Goal: Complete application form

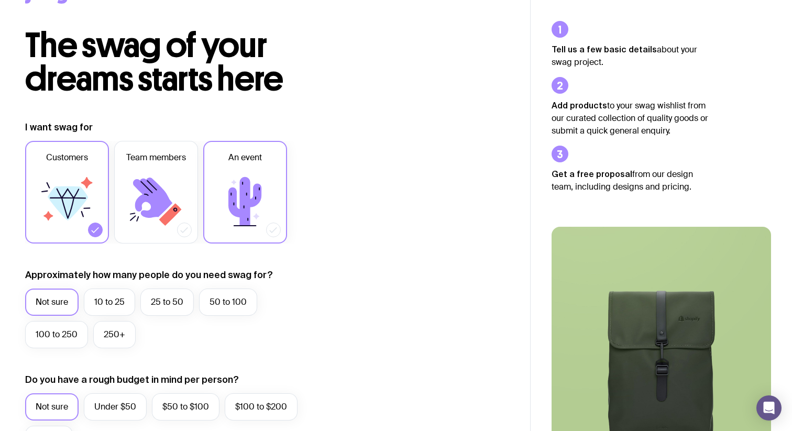
scroll to position [52, 0]
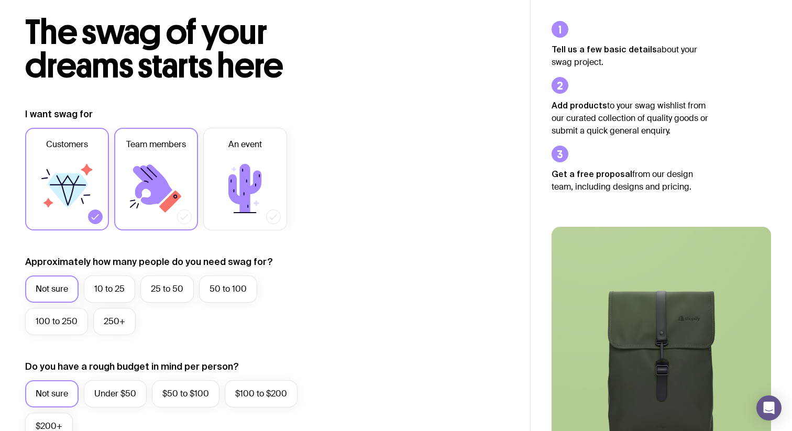
click at [133, 191] on icon at bounding box center [156, 188] width 63 height 63
click at [0, 0] on input "Team members" at bounding box center [0, 0] width 0 height 0
click at [111, 281] on label "10 to 25" at bounding box center [109, 289] width 51 height 27
click at [0, 0] on input "10 to 25" at bounding box center [0, 0] width 0 height 0
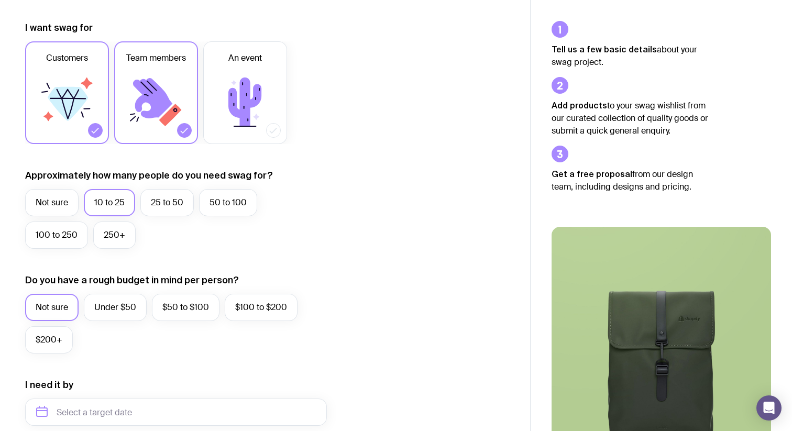
scroll to position [139, 0]
click at [202, 309] on label "$50 to $100" at bounding box center [186, 306] width 68 height 27
click at [0, 0] on input "$50 to $100" at bounding box center [0, 0] width 0 height 0
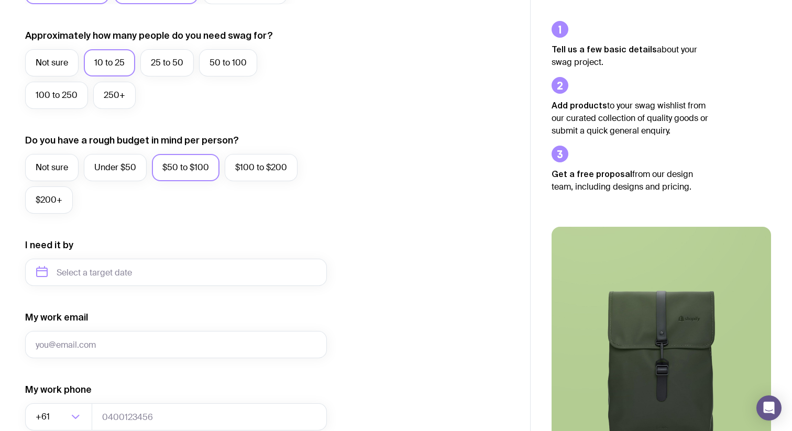
scroll to position [290, 0]
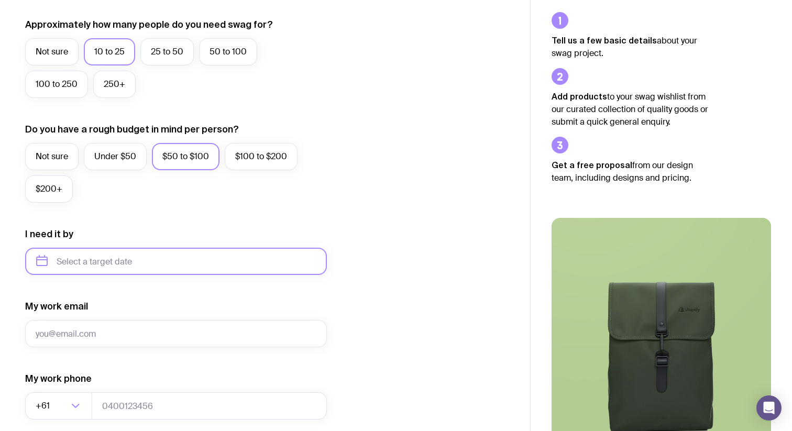
click at [140, 254] on input "text" at bounding box center [176, 261] width 302 height 27
click at [92, 392] on button "Nov" at bounding box center [92, 390] width 38 height 21
type input "[DATE]"
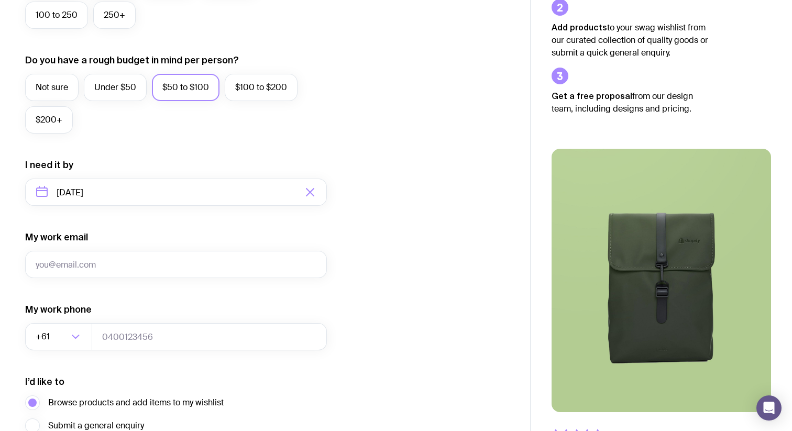
scroll to position [392, 0]
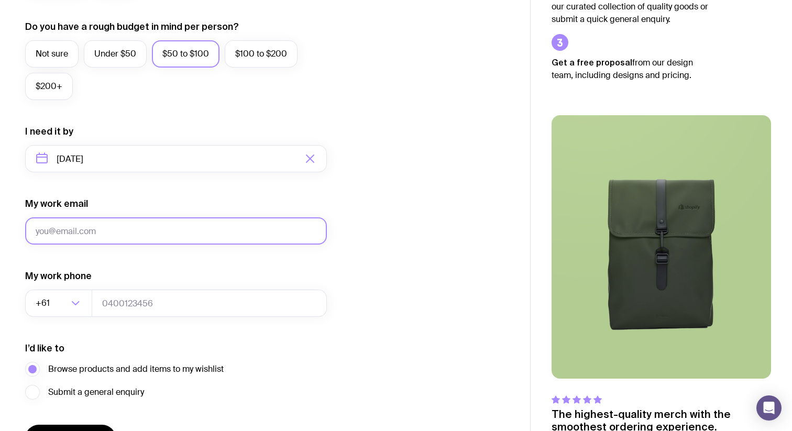
click at [102, 234] on input "My work email" at bounding box center [176, 230] width 302 height 27
type input "[PERSON_NAME][EMAIL_ADDRESS][DOMAIN_NAME]"
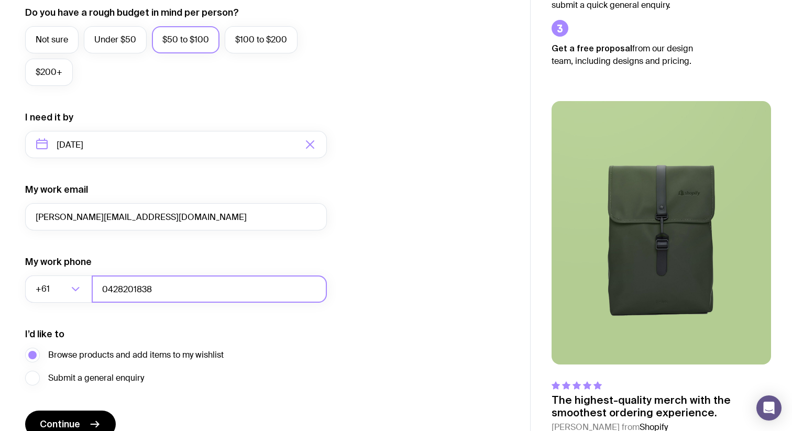
click at [128, 284] on input "0428201838" at bounding box center [209, 289] width 235 height 27
click at [109, 291] on input "0428201838" at bounding box center [209, 289] width 235 height 27
type input "428201838"
click at [465, 254] on div "I want swag for Customers Team members An event Approximately how many people d…" at bounding box center [265, 96] width 480 height 684
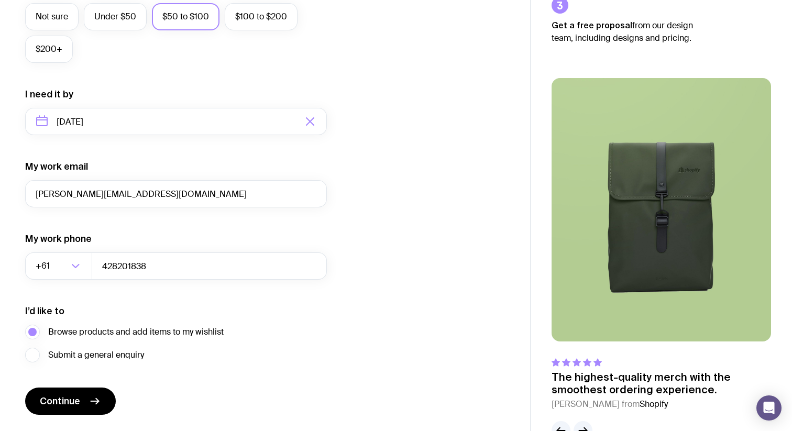
scroll to position [459, 0]
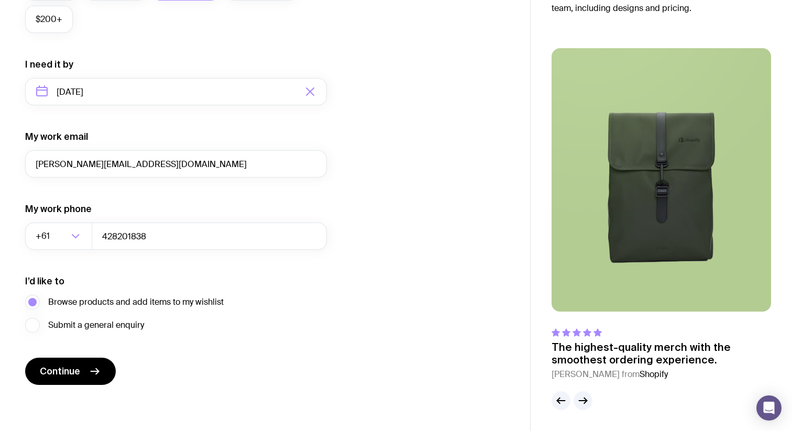
drag, startPoint x: 67, startPoint y: 380, endPoint x: 76, endPoint y: 388, distance: 12.4
click at [67, 380] on button "Continue" at bounding box center [70, 371] width 91 height 27
